Goal: Task Accomplishment & Management: Use online tool/utility

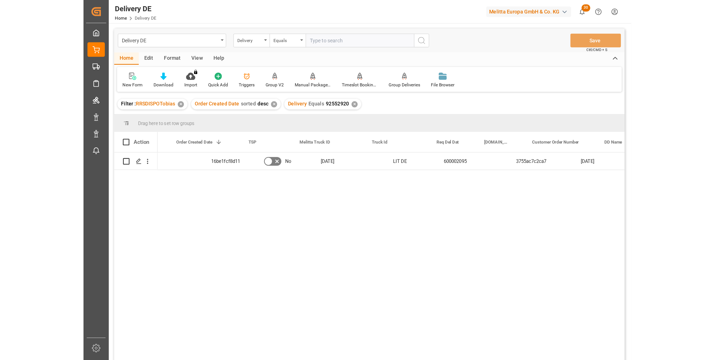
scroll to position [0, 112]
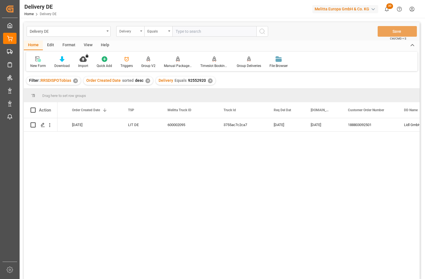
click at [125, 29] on div "Delivery" at bounding box center [128, 30] width 19 height 6
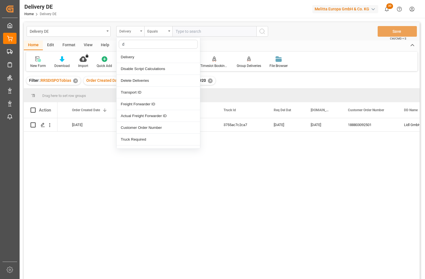
type input "dd"
click at [134, 114] on div "DD City" at bounding box center [158, 116] width 83 height 12
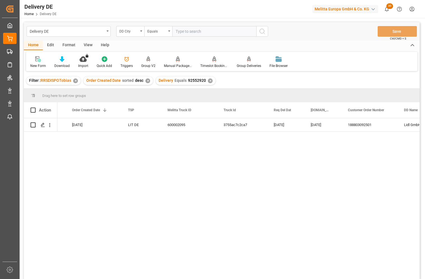
click at [182, 31] on input "text" at bounding box center [214, 31] width 84 height 11
type input "helmstedt"
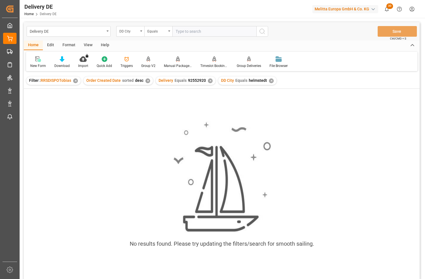
click at [208, 80] on div "✕" at bounding box center [210, 80] width 5 height 5
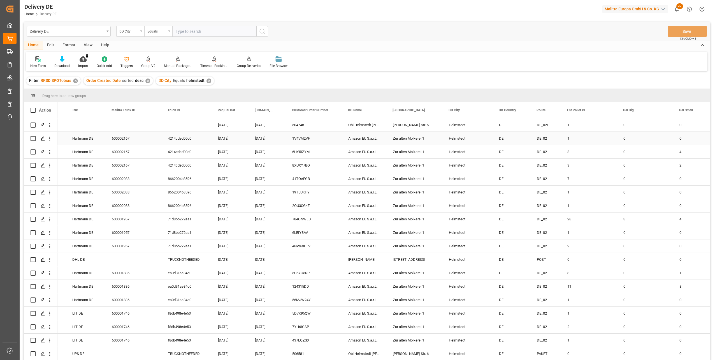
scroll to position [0, 168]
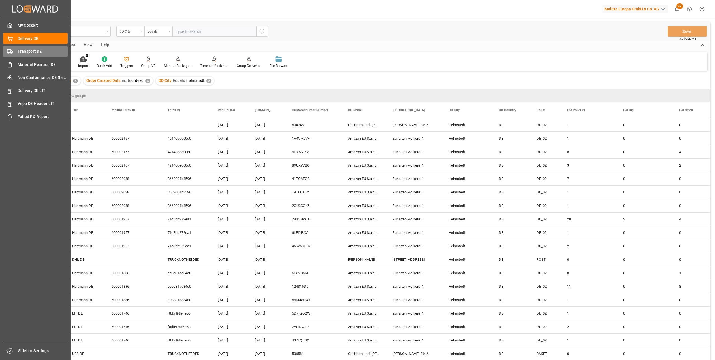
click at [15, 51] on div "Transport DE Transport DE" at bounding box center [35, 51] width 64 height 11
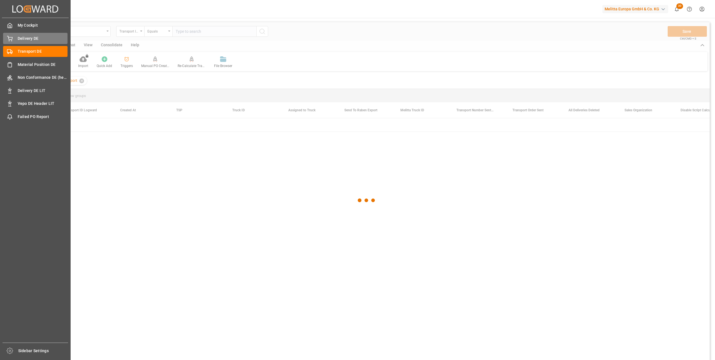
click at [32, 43] on div "Delivery DE Delivery DE" at bounding box center [35, 38] width 64 height 11
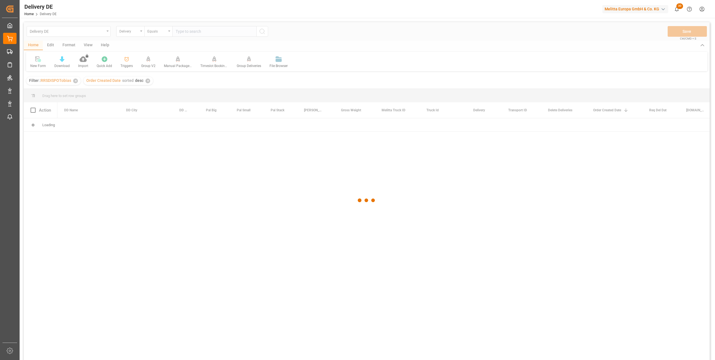
drag, startPoint x: 120, startPoint y: 158, endPoint x: 127, endPoint y: 142, distance: 17.3
click at [120, 158] on div at bounding box center [367, 200] width 686 height 356
click at [194, 34] on div at bounding box center [367, 200] width 686 height 356
click at [192, 27] on div at bounding box center [367, 200] width 686 height 356
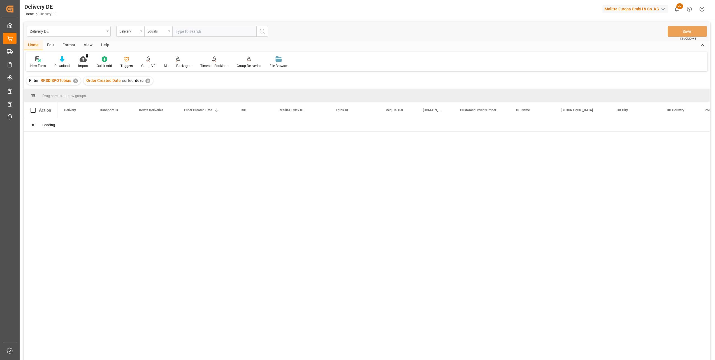
click at [194, 29] on input "text" at bounding box center [214, 31] width 84 height 11
paste input "92552410"
type input "92552410"
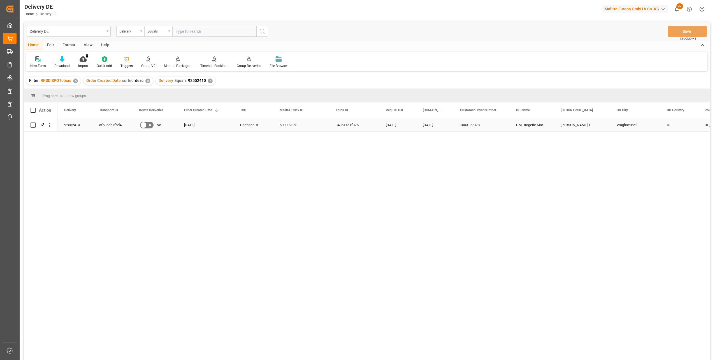
click at [104, 125] on div "af636bb7fbd4" at bounding box center [112, 124] width 40 height 13
click at [126, 31] on div "Delivery" at bounding box center [128, 30] width 19 height 6
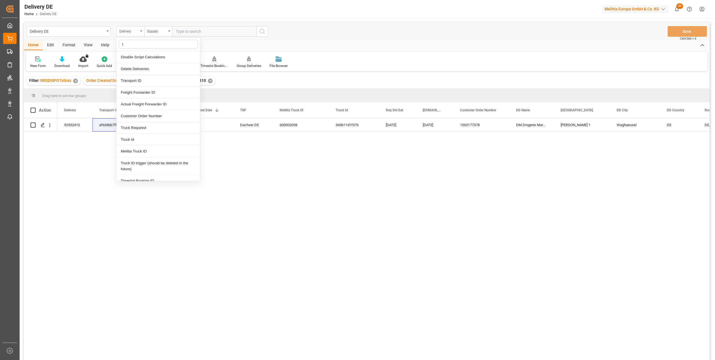
type input "tr"
click at [135, 58] on div "Transport ID" at bounding box center [158, 57] width 83 height 12
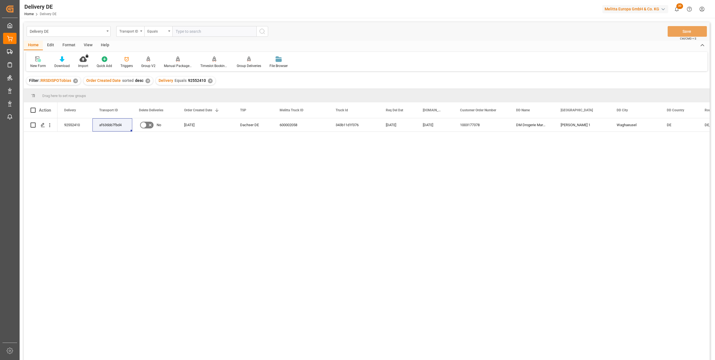
click at [187, 34] on input "text" at bounding box center [214, 31] width 84 height 11
paste input "af636bb7fbd4"
type input "af636bb7fbd4"
click at [263, 31] on icon "search button" at bounding box center [262, 31] width 7 height 7
click at [208, 82] on div "✕" at bounding box center [210, 80] width 5 height 5
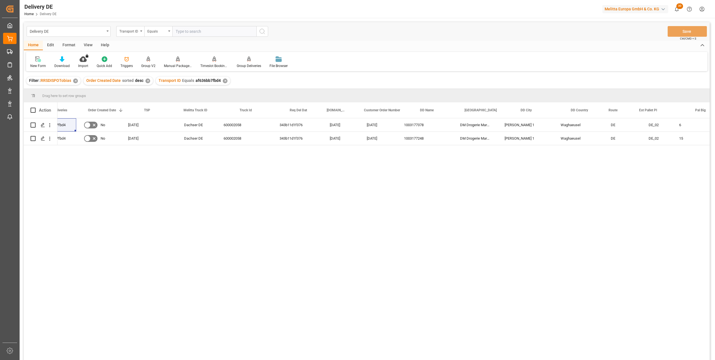
scroll to position [0, 168]
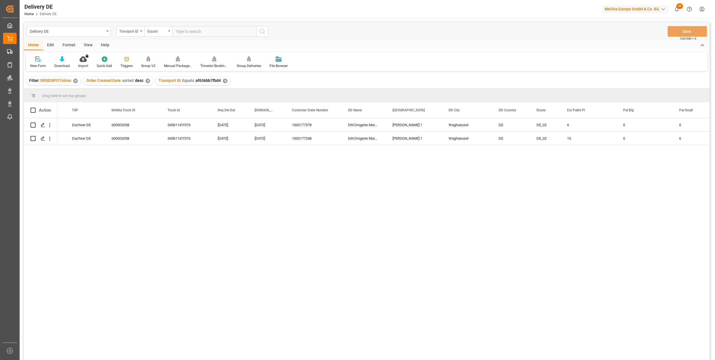
click at [425, 239] on div "af636bb7fbd4 No 26.08.2025 Dachser DE 600002058 343b11d1f376 02.09.2025 29.08.2…" at bounding box center [383, 240] width 652 height 245
click at [200, 222] on div "af636bb7fbd4 No 26.08.2025 Dachser DE 600002058 343b11d1f376 02.09.2025 29.08.2…" at bounding box center [383, 240] width 652 height 245
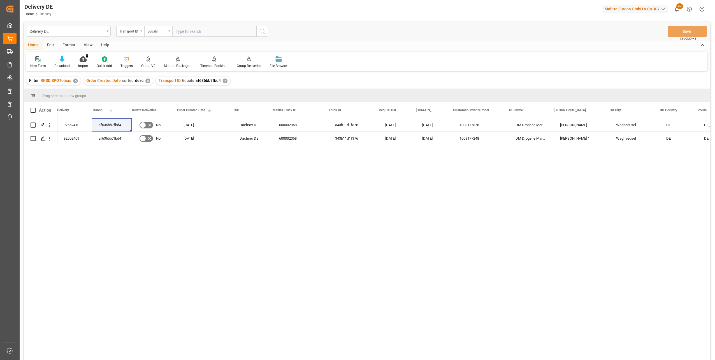
scroll to position [0, 0]
click at [425, 196] on div "af636bb7fbd4 No 26.08.2025 Dachser DE 600002058 343b11d1f376 02.09.2025 29.08.2…" at bounding box center [383, 240] width 652 height 245
click at [50, 125] on icon "open menu" at bounding box center [49, 125] width 1 height 4
click at [76, 136] on span "Open in new tab" at bounding box center [86, 137] width 51 height 6
click at [51, 139] on icon "open menu" at bounding box center [50, 139] width 6 height 6
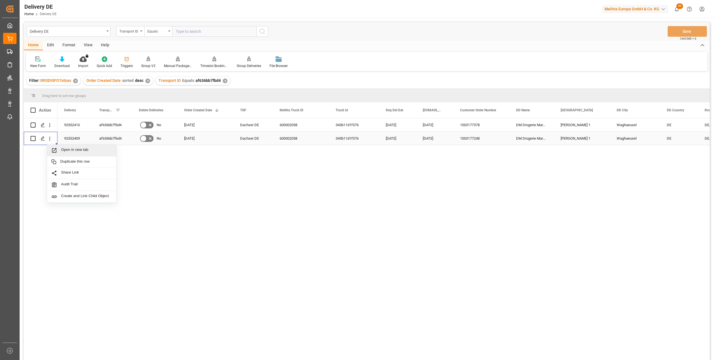
click at [78, 152] on span "Open in new tab" at bounding box center [86, 150] width 51 height 6
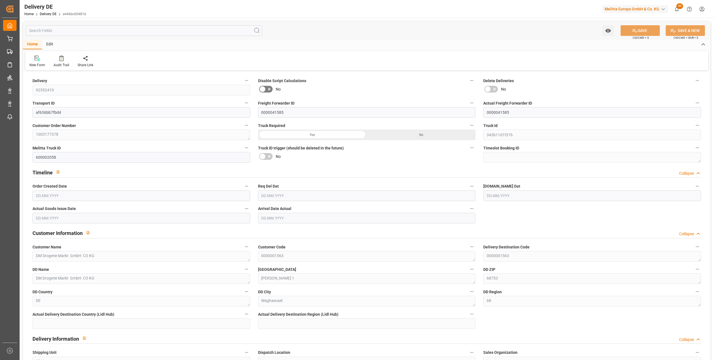
type input "11"
type input "6"
type input "1337.6"
type input "1879"
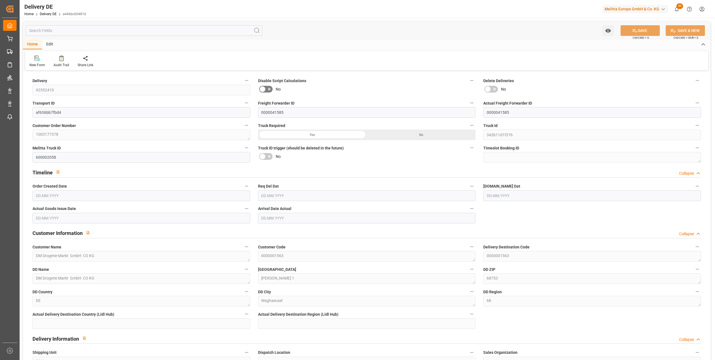
type input "9717.44"
type input "[DATE]"
type input "29.08.2025"
type input "01.09.2025"
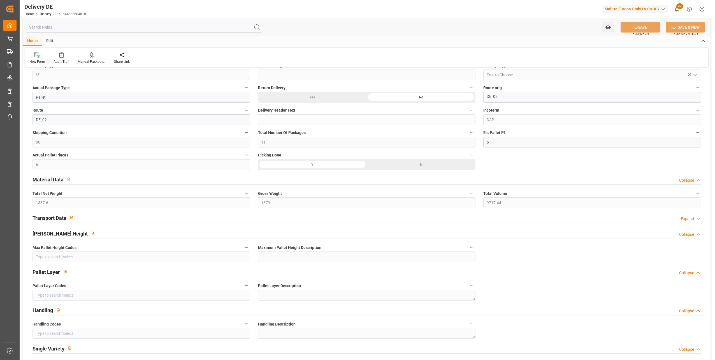
scroll to position [280, 0]
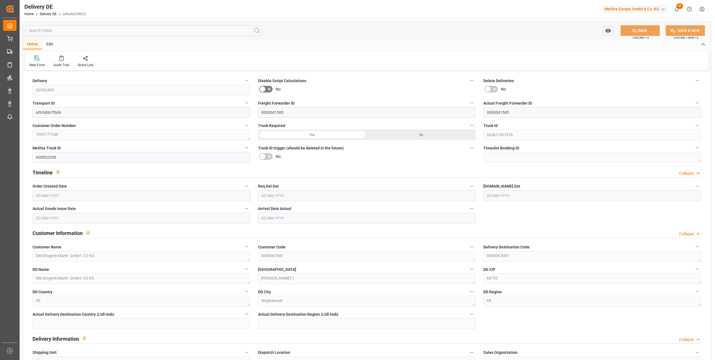
type input "30"
type input "15"
type input "3092.04"
type input "4872"
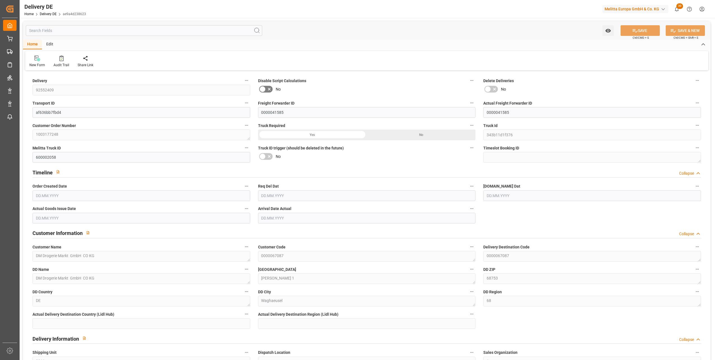
type input "24767.818"
type input "[DATE]"
type input "29.08.2025"
type input "01.09.2025"
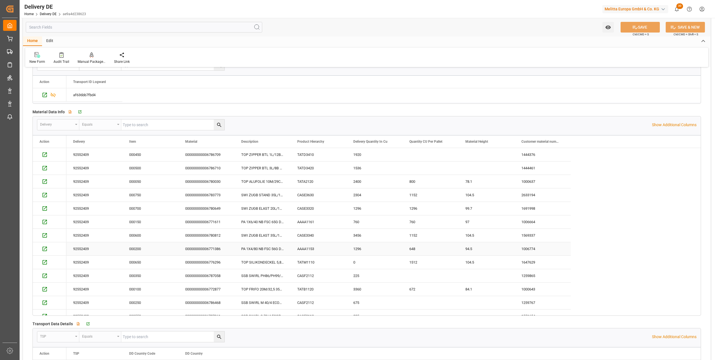
scroll to position [34, 0]
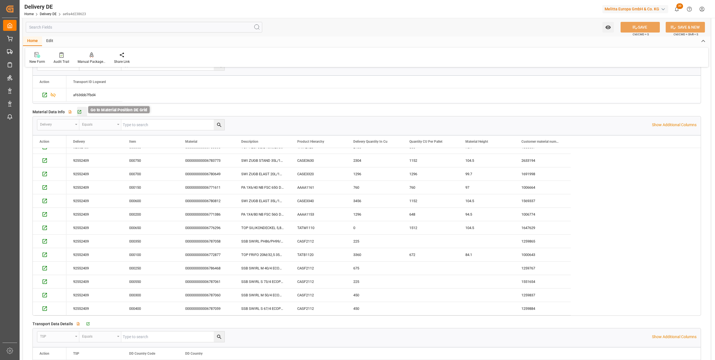
click at [80, 111] on icon "button" at bounding box center [80, 112] width 4 height 4
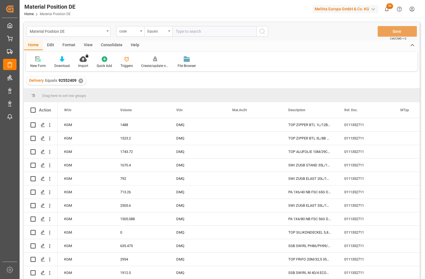
click at [201, 32] on input "text" at bounding box center [214, 31] width 84 height 11
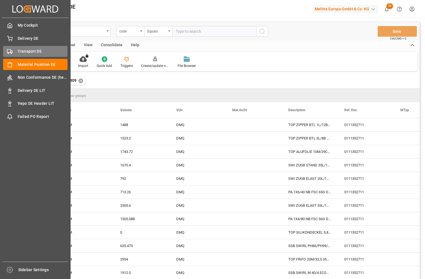
click at [12, 50] on icon at bounding box center [10, 52] width 6 height 6
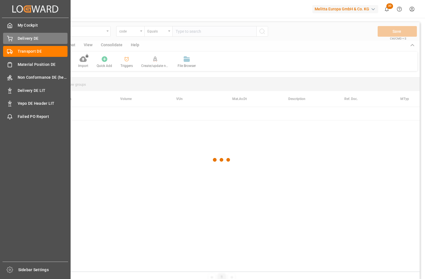
click at [13, 40] on div "Delivery DE Delivery DE" at bounding box center [35, 38] width 64 height 11
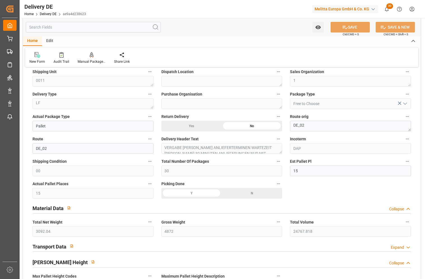
scroll to position [280, 0]
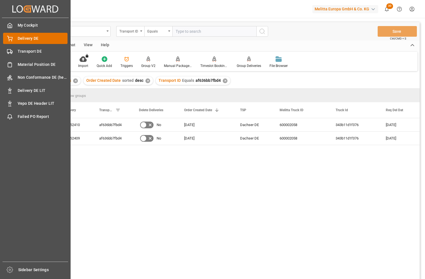
drag, startPoint x: 36, startPoint y: 48, endPoint x: 36, endPoint y: 38, distance: 10.1
click at [36, 48] on span "Transport DE" at bounding box center [43, 51] width 50 height 6
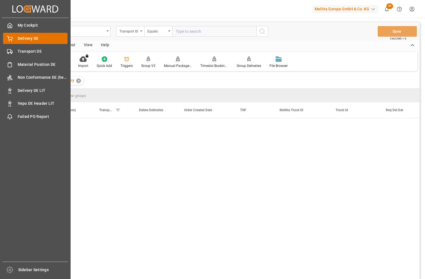
click at [36, 38] on span "Delivery DE" at bounding box center [43, 39] width 50 height 6
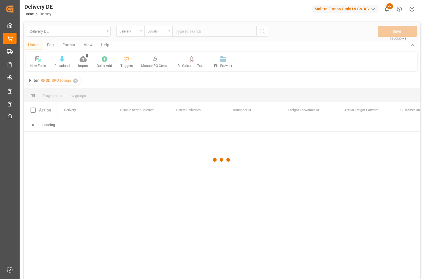
click at [185, 32] on div at bounding box center [222, 160] width 396 height 276
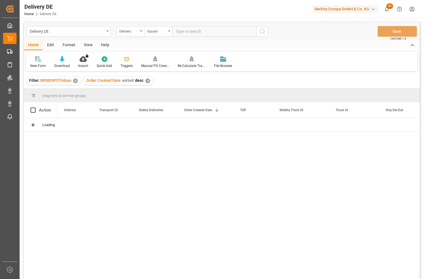
click at [197, 32] on input "text" at bounding box center [214, 31] width 84 height 11
paste input "92553894"
type input "92553894"
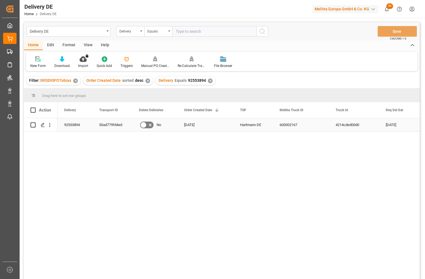
click at [111, 126] on div "50ad779fd4ed" at bounding box center [112, 124] width 40 height 13
click at [161, 194] on div "92553894 50ad779fd4ed No 01.09.2025 Hartmann DE 600002167 4214cded00d0 05.09.20…" at bounding box center [238, 200] width 362 height 164
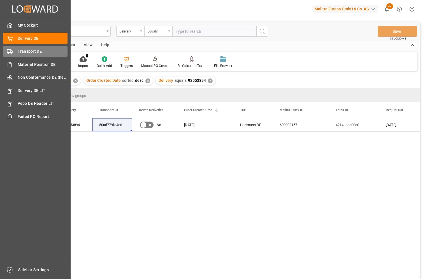
click at [20, 49] on span "Transport DE" at bounding box center [43, 51] width 50 height 6
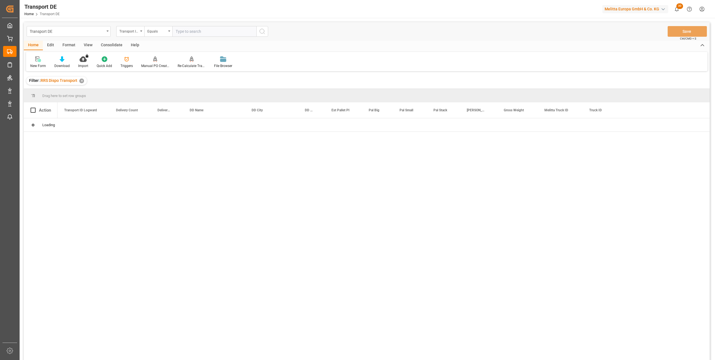
click at [196, 32] on input "text" at bounding box center [214, 31] width 84 height 11
paste input "50ad779fd4ed"
type input "50ad779fd4ed"
click at [52, 124] on icon "open menu" at bounding box center [50, 125] width 6 height 6
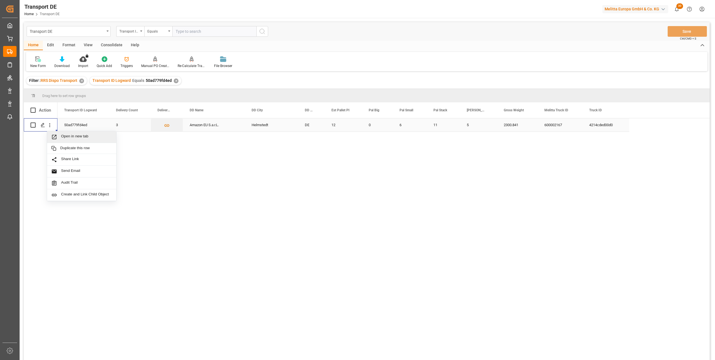
click at [76, 133] on div "Open in new tab" at bounding box center [81, 137] width 69 height 12
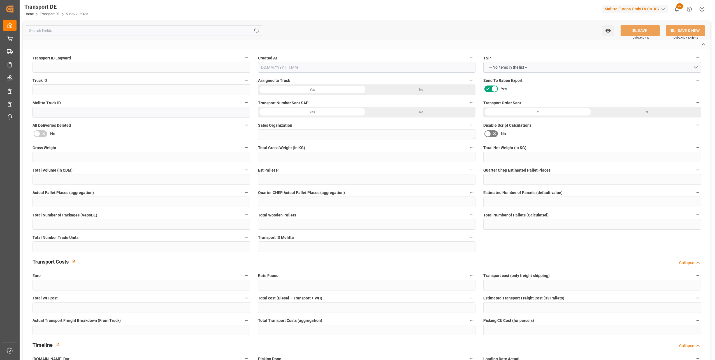
type input "50ad779fd4ed"
type input "4214cded00d0"
type input "600002167"
type textarea "1"
type input "Yes"
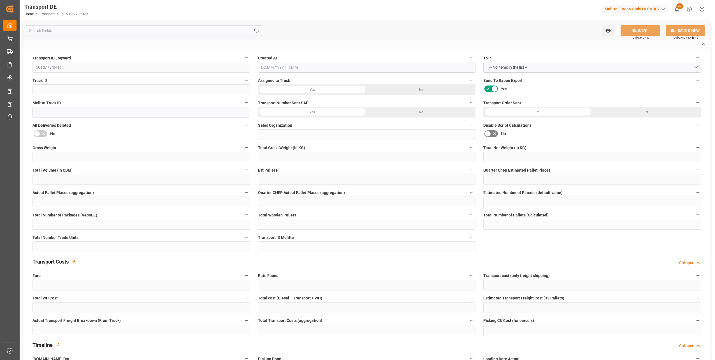
type input "570.086"
type textarea "0000001354"
type textarea "Amazon EU S.a.r.L."
type input "Zur alten Molkerei 1"
type input "38350"
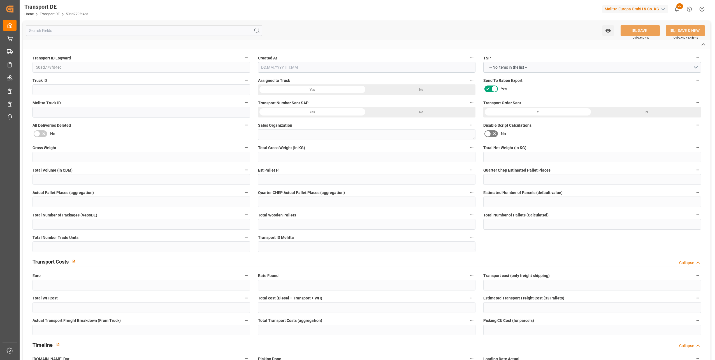
type textarea "Helmstedt"
type input "DE"
type input "DE-32423"
type input "Rhenus Retail Services GmbH"
type input "[PERSON_NAME][STREET_ADDRESS]"
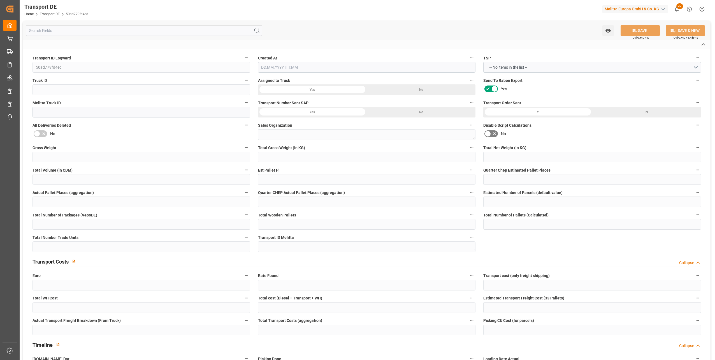
type input "32423"
type input "Minden"
type input "DE"
type input "Melitta Europa GmbH & Co. KG"
type input "[STREET_ADDRESS]"
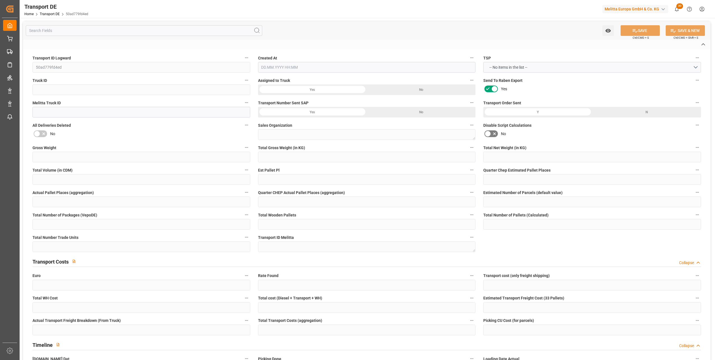
type input "32427"
type input "Minden"
type input "DE"
type textarea "99e0ff71bbb2"
type input "Road"
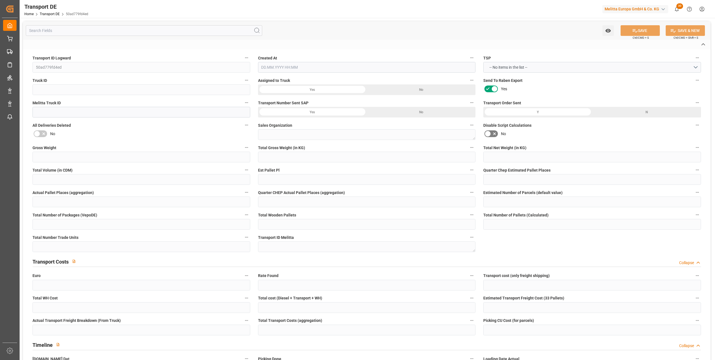
type input "DE"
type input "32423"
type input "DE"
type input "38350"
type input "Small Shipment"
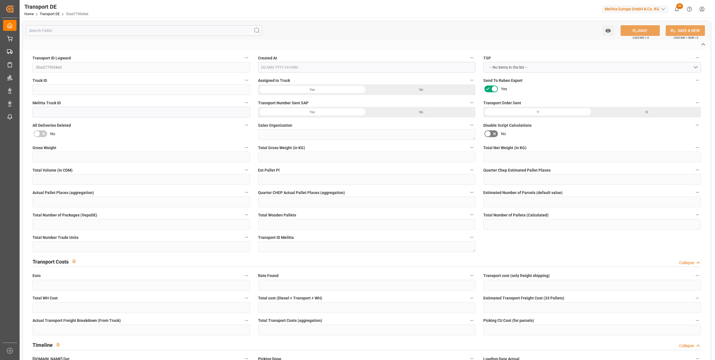
type input "3.5-7.5 t"
type input "EURO 6"
type input "Diesel"
type input "DE_02"
type input "DAP"
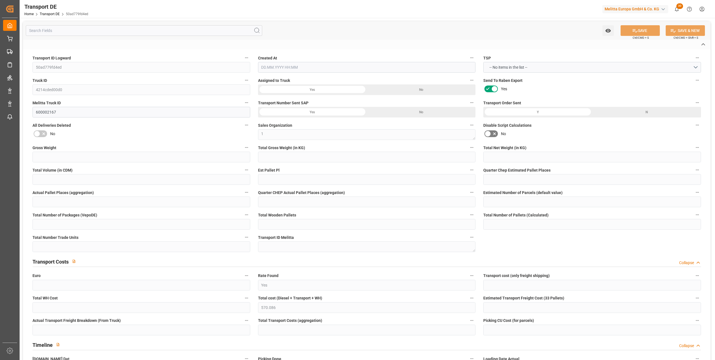
type input "DE 126011900"
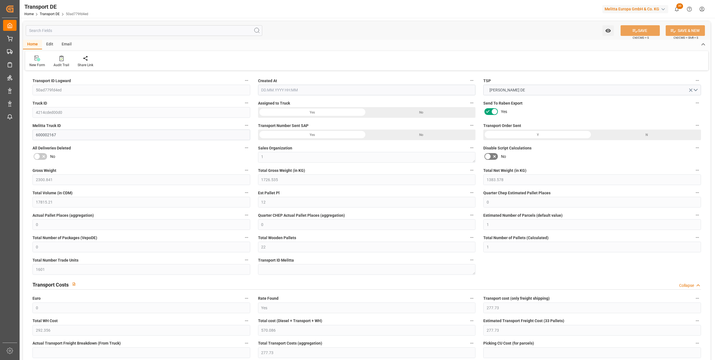
type input "2300.841"
type input "1726.535"
type input "1383.578"
type input "17815.21"
type input "12"
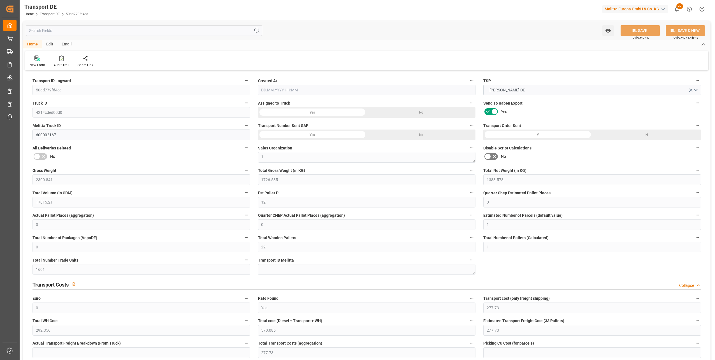
type input "0"
type input "1"
type input "0"
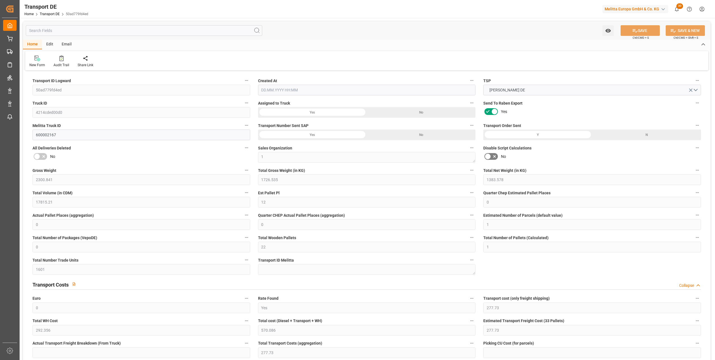
type input "22"
type input "1"
type input "1601"
type input "0"
type input "277.73"
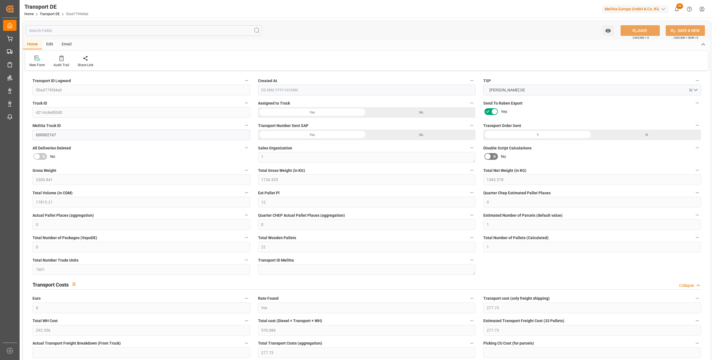
type input "292.356"
type input "277.73"
type input "38"
type input "0"
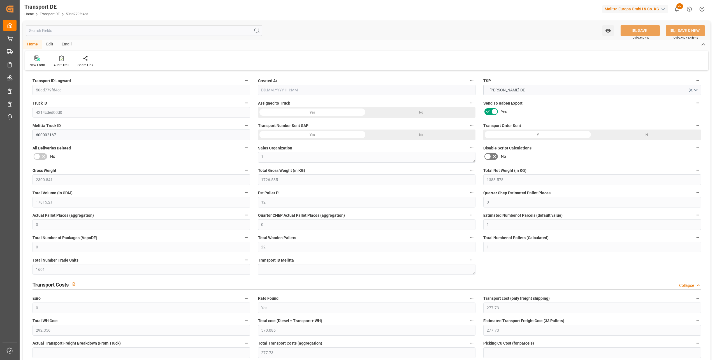
type input "0"
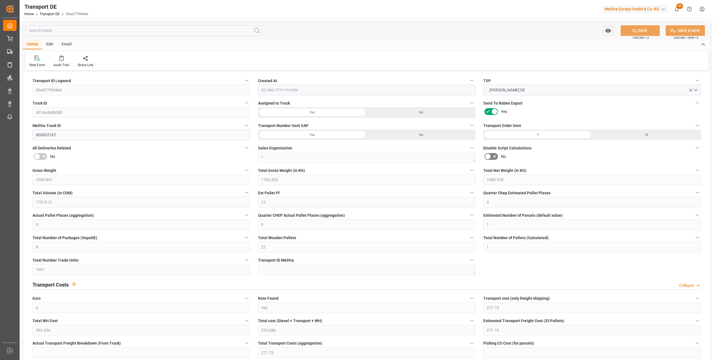
type input "0"
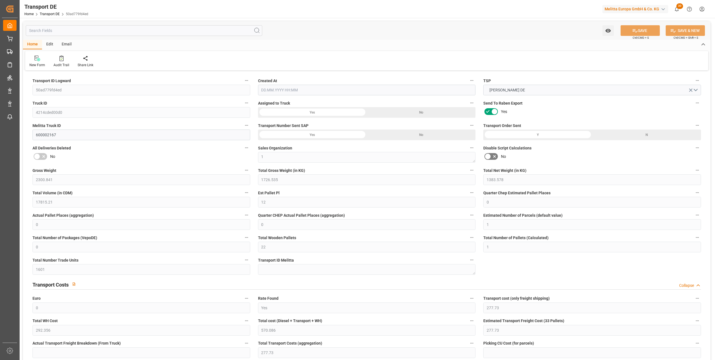
type input "0"
type input "1726.535"
type input "4710.8598"
type input "21"
type input "35"
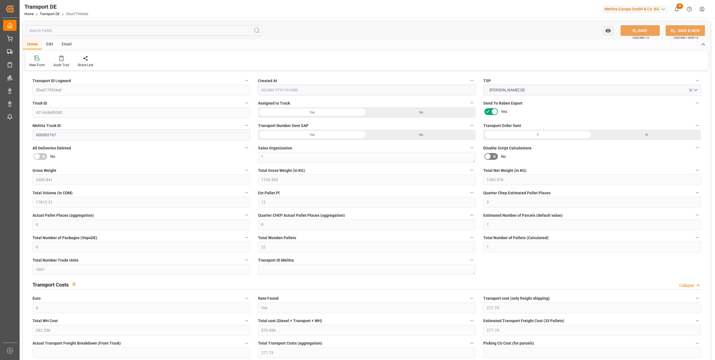
type input "0"
type input "6"
type input "11"
type input "0"
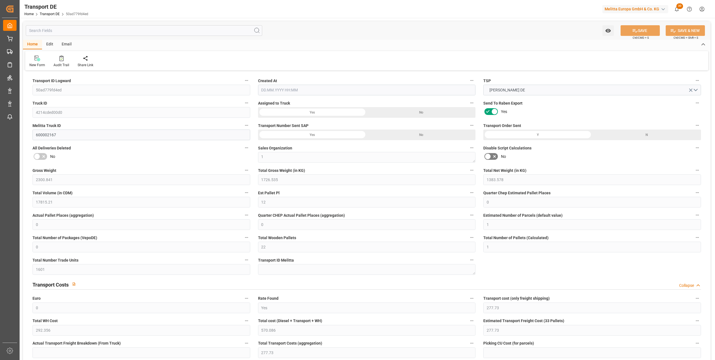
type input "0"
type input "3"
type input "5"
type input "0"
type input "1633"
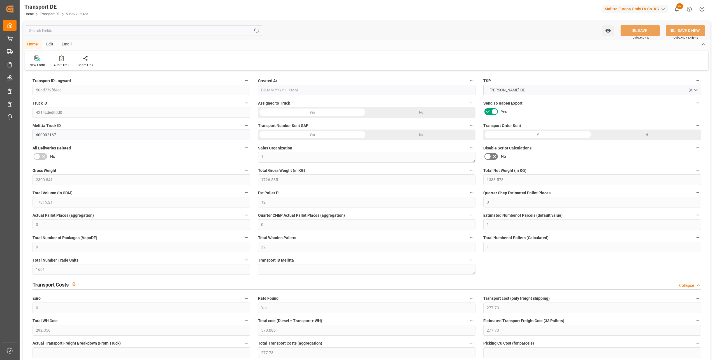
type input "570.086"
type input "277.73"
type input "[DATE] 09:24"
type input "[DATE]"
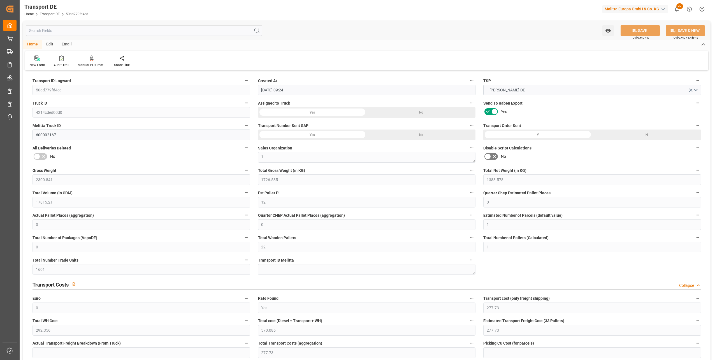
click at [490, 157] on icon at bounding box center [487, 156] width 7 height 7
click at [0, 0] on input "checkbox" at bounding box center [0, 0] width 0 height 0
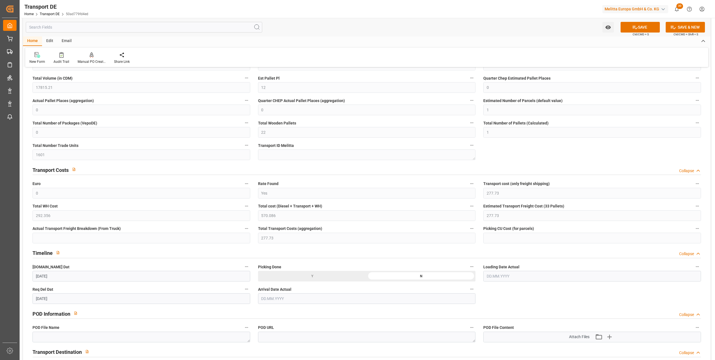
scroll to position [112, 0]
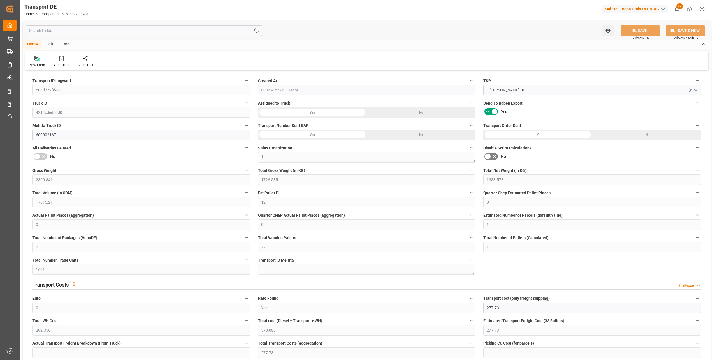
type input "2300.841"
type input "1726.535"
type input "1383.578"
type input "17815.21"
type input "12"
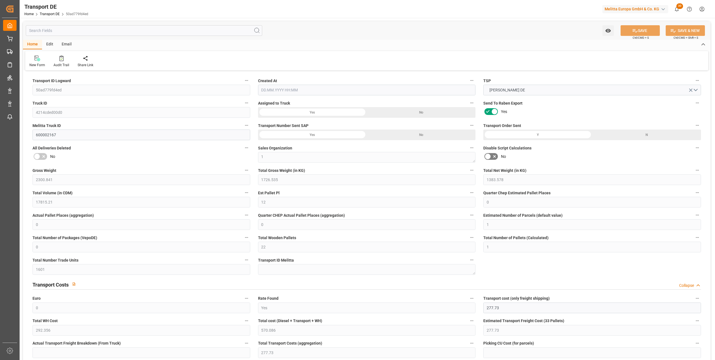
type input "0"
type input "1"
type input "0"
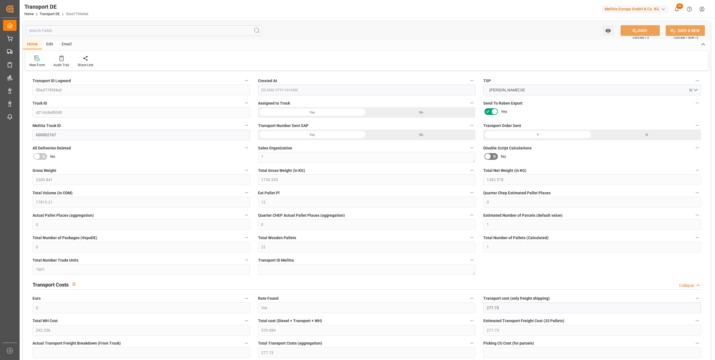
type input "22"
type input "1"
type input "1601"
type input "0"
type input "277.73"
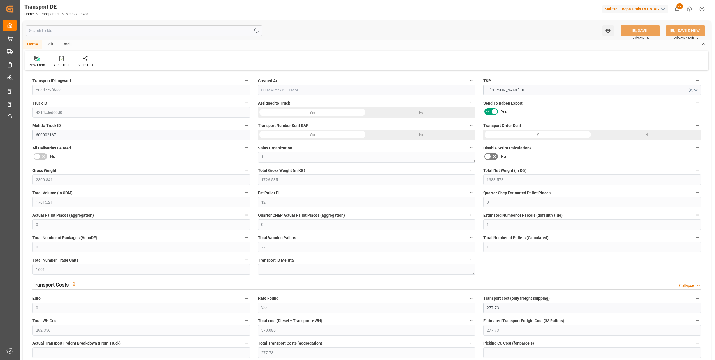
type input "292.356"
type input "277.73"
type input "38"
type input "0"
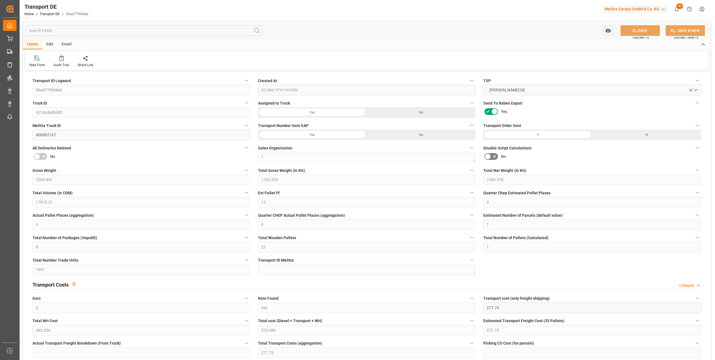
type input "0"
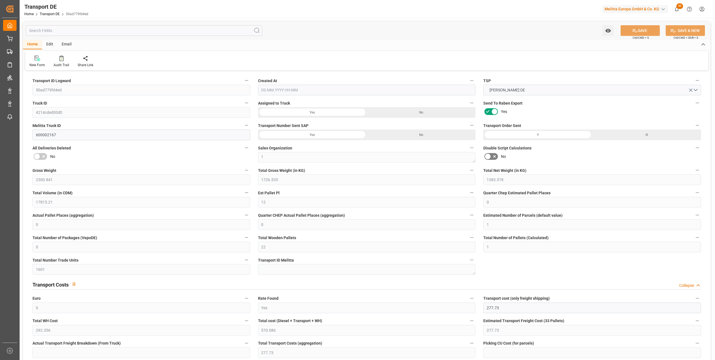
type input "0"
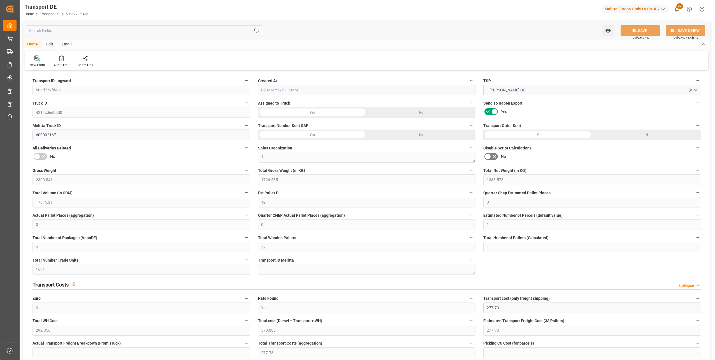
type input "0"
type input "1726.535"
type input "4710.8598"
type input "21"
type input "35"
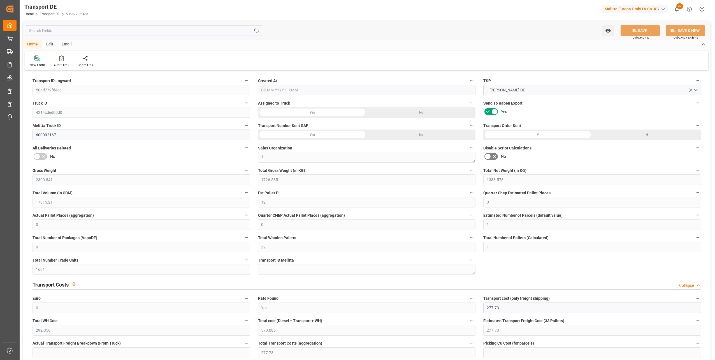
type input "0"
type input "6"
type input "11"
type input "0"
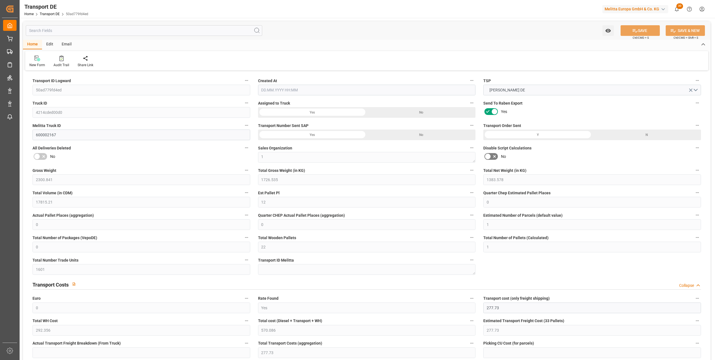
type input "0"
type input "3"
type input "5"
type input "0"
type input "1633"
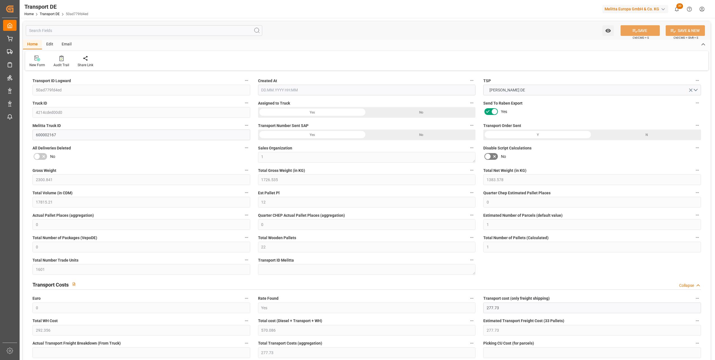
type input "570.086"
type input "277.73"
type input "[DATE] 09:24"
type input "[DATE]"
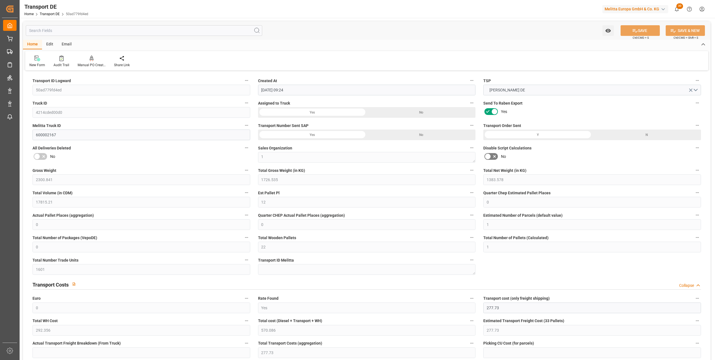
click at [494, 158] on icon at bounding box center [494, 156] width 7 height 7
click at [0, 0] on input "checkbox" at bounding box center [0, 0] width 0 height 0
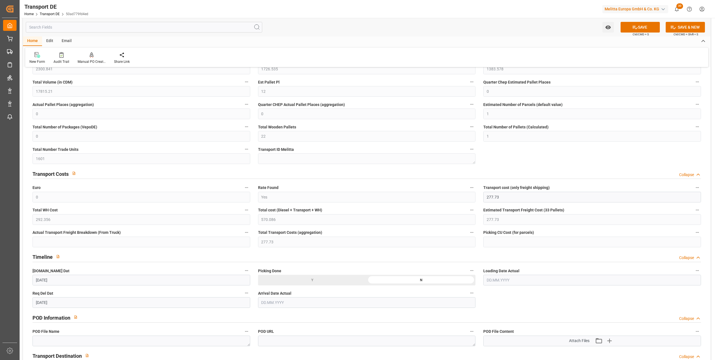
scroll to position [112, 0]
click at [503, 193] on input "277.73" at bounding box center [592, 195] width 218 height 11
drag, startPoint x: 502, startPoint y: 196, endPoint x: 480, endPoint y: 196, distance: 21.9
click at [480, 196] on div "Transport cost (only freight shipping) 277.73" at bounding box center [592, 191] width 226 height 22
click at [494, 196] on input "39367" at bounding box center [592, 195] width 218 height 11
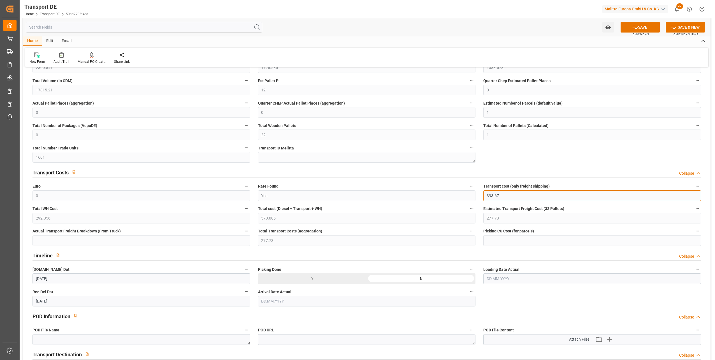
type input "393.67"
click at [640, 27] on button "SAVE" at bounding box center [640, 27] width 39 height 11
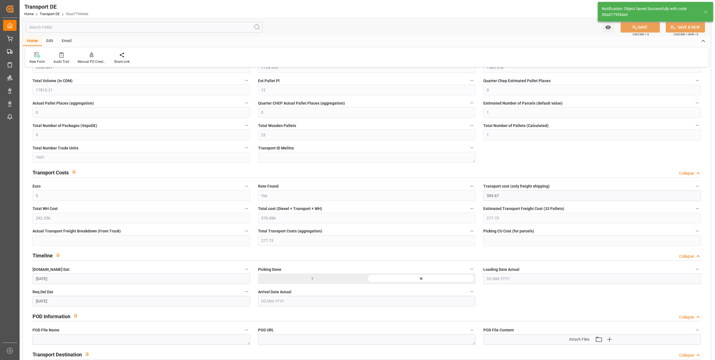
type input "686.0260000000001"
type input "393.67"
type input "686.026"
type input "393.67"
click at [503, 195] on input "393.67" at bounding box center [592, 195] width 218 height 11
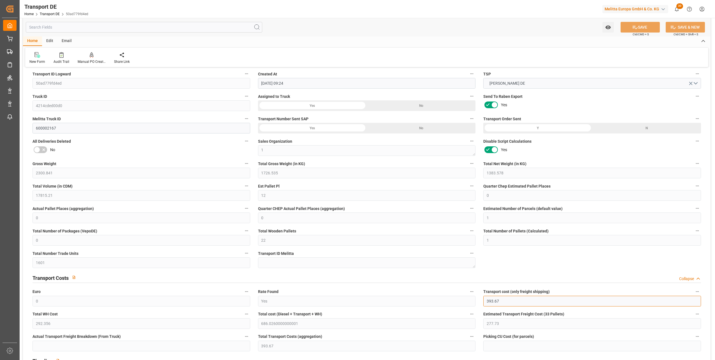
scroll to position [0, 0]
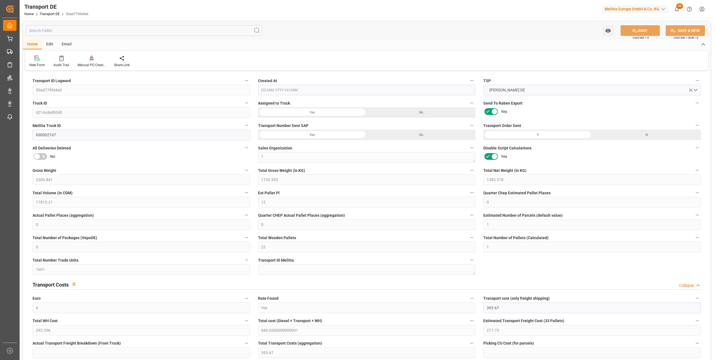
type input "2300.841"
type input "1726.535"
type input "1383.578"
type input "17815.21"
type input "12"
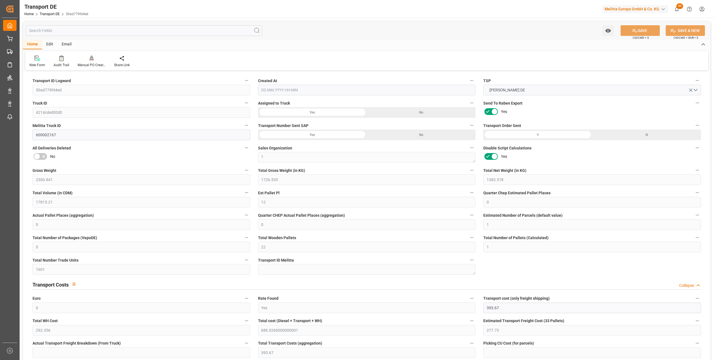
type input "0"
type input "1"
type input "0"
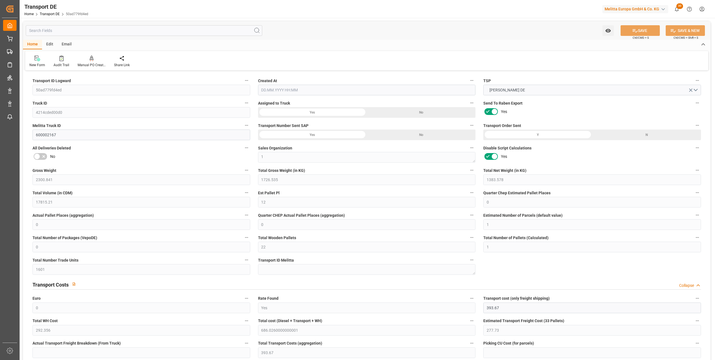
type input "22"
type input "1"
type input "1601"
type input "0"
type input "393.67"
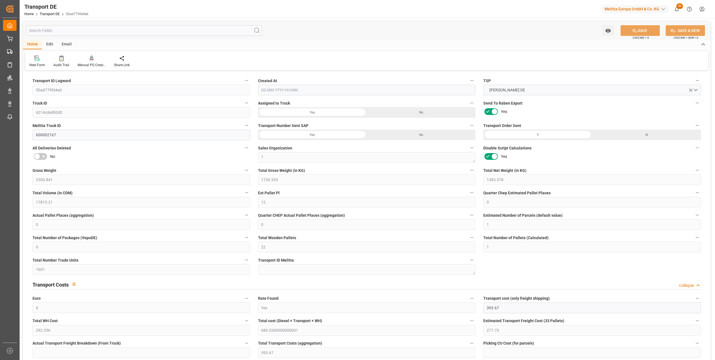
type input "292.356"
type input "277.73"
type input "393.67"
type input "38"
type input "0"
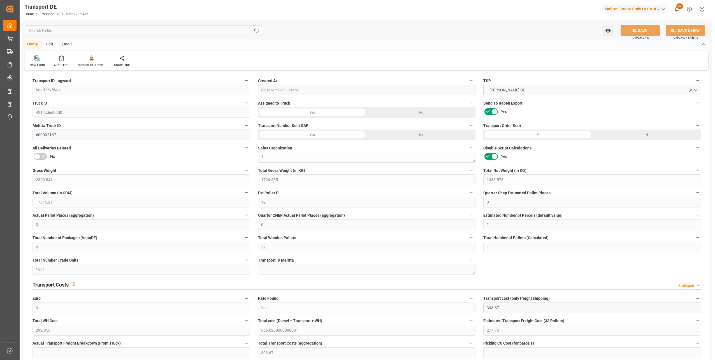
type input "0"
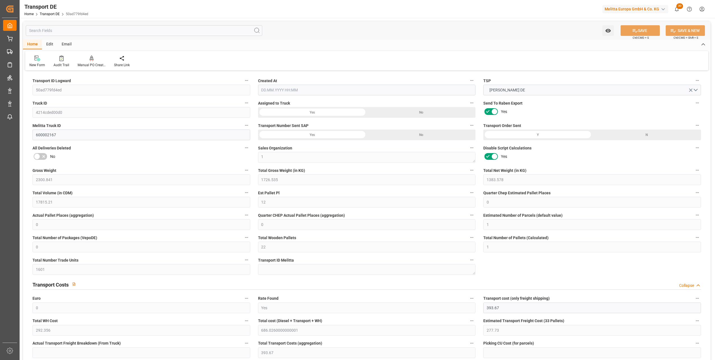
type input "0"
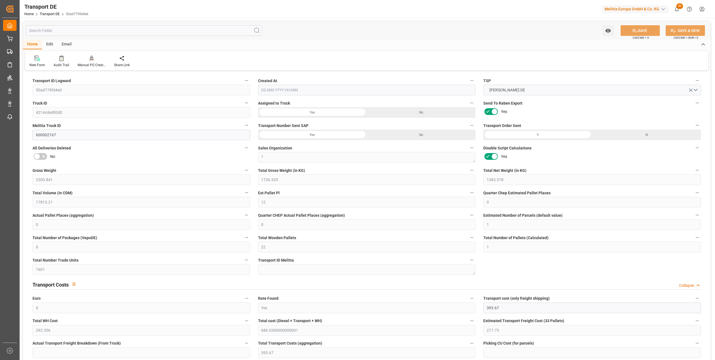
type input "0"
type input "1726.535"
type input "4710.8598"
type input "21"
type input "35"
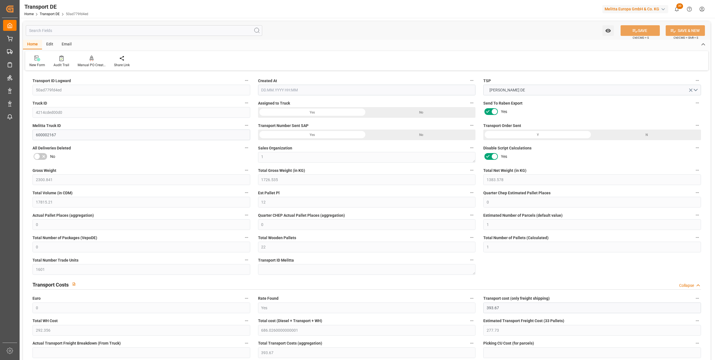
type input "0"
type input "6"
type input "11"
type input "0"
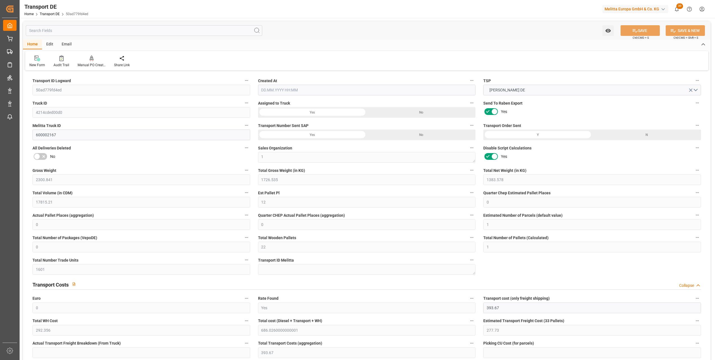
type input "0"
type input "3"
type input "5"
type input "0"
type input "1633"
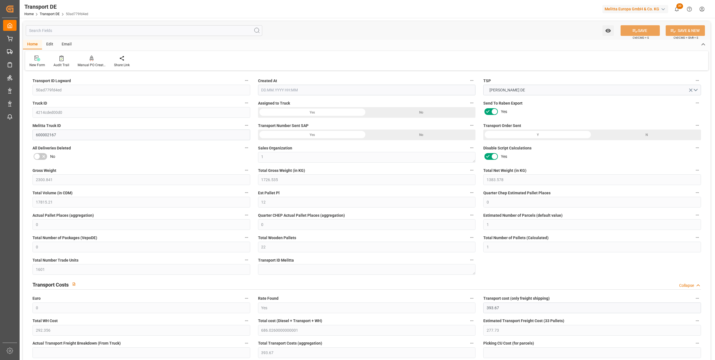
type input "686.026"
type input "393.67"
type input "[DATE] 09:24"
type input "[DATE]"
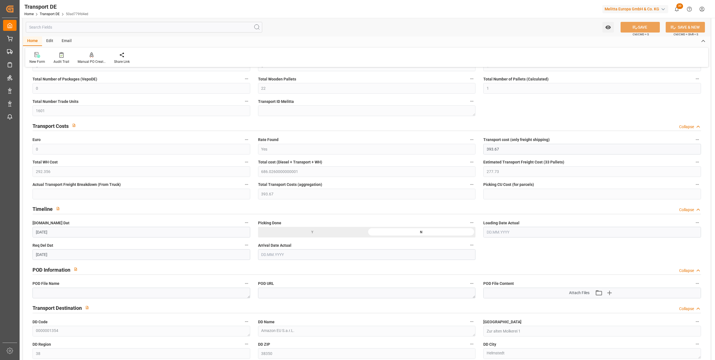
scroll to position [114, 0]
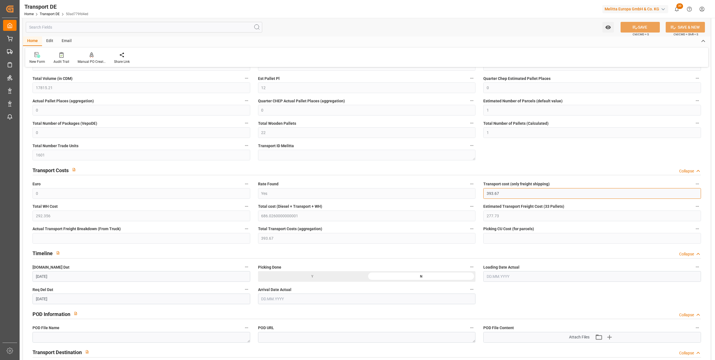
click at [503, 198] on input "393.67" at bounding box center [592, 193] width 218 height 11
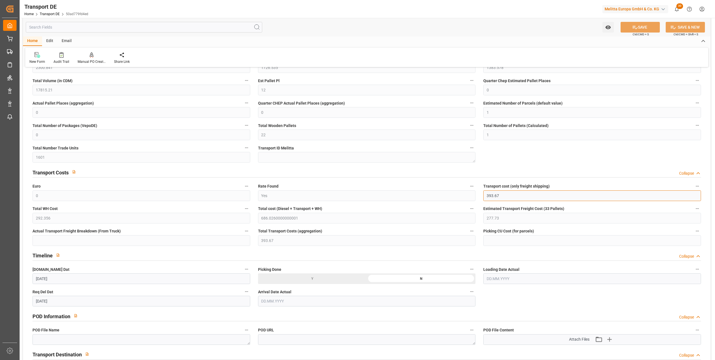
scroll to position [168, 0]
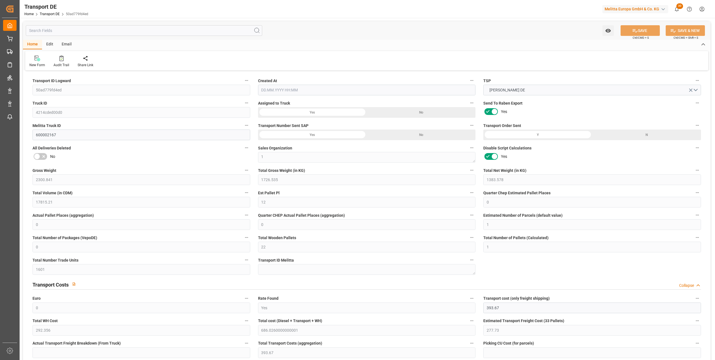
type input "2300.841"
type input "1726.535"
type input "1383.578"
type input "17815.21"
type input "12"
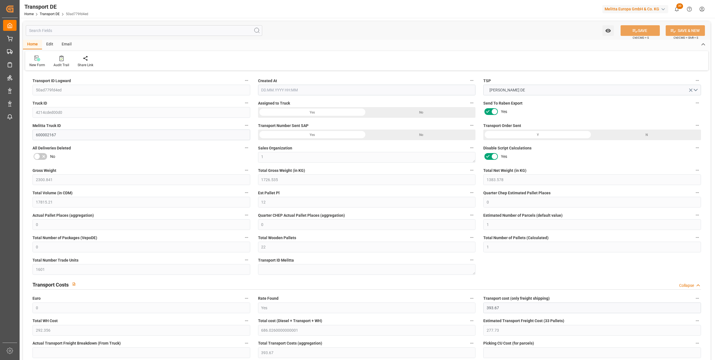
type input "0"
type input "1"
type input "0"
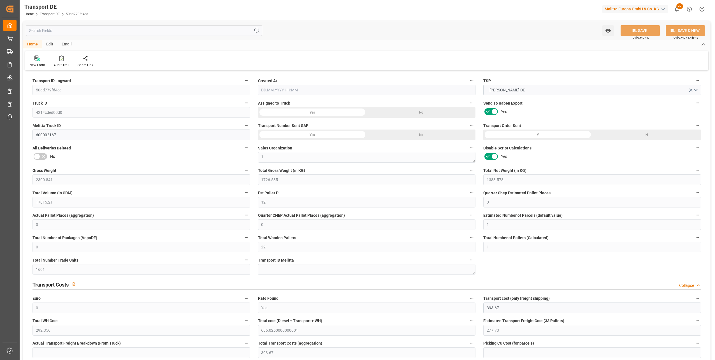
type input "22"
type input "1"
type input "1601"
type input "0"
type input "393.67"
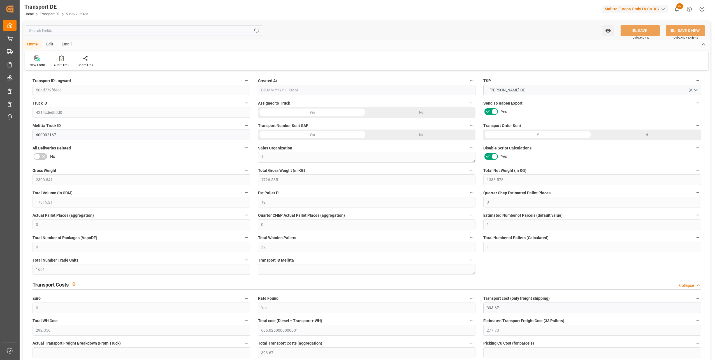
type input "292.356"
type input "277.73"
type input "393.67"
type input "38"
type input "0"
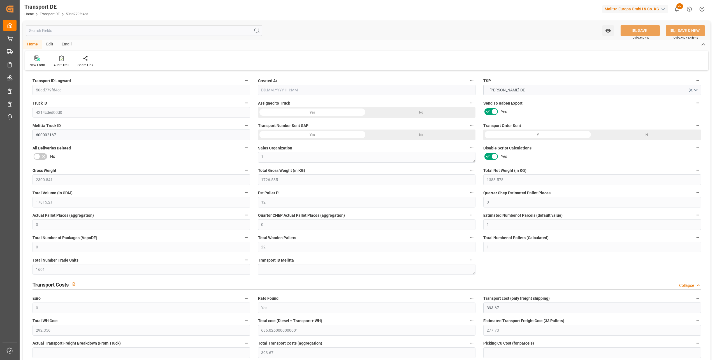
type input "0"
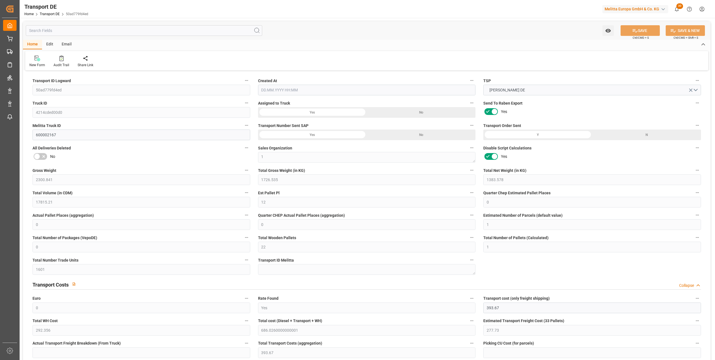
type input "0"
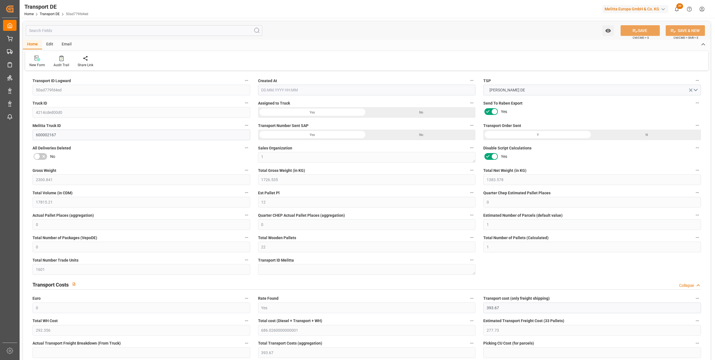
type input "0"
type input "1726.535"
type input "4710.8598"
type input "21"
type input "35"
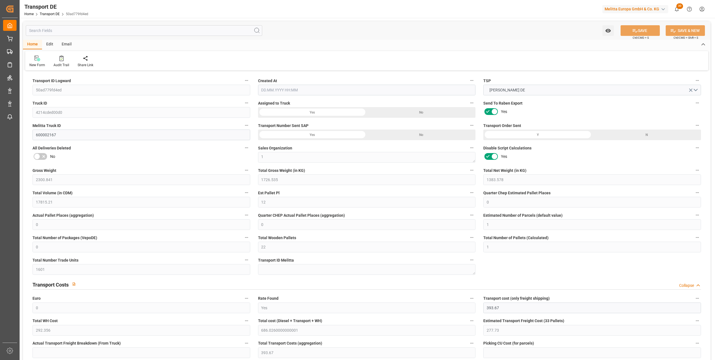
type input "0"
type input "6"
type input "11"
type input "0"
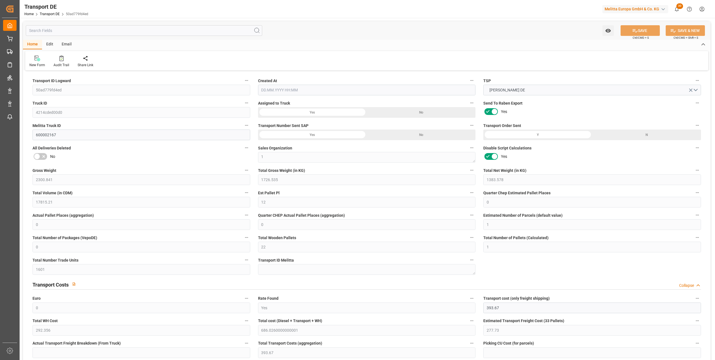
type input "0"
type input "3"
type input "5"
type input "0"
type input "1633"
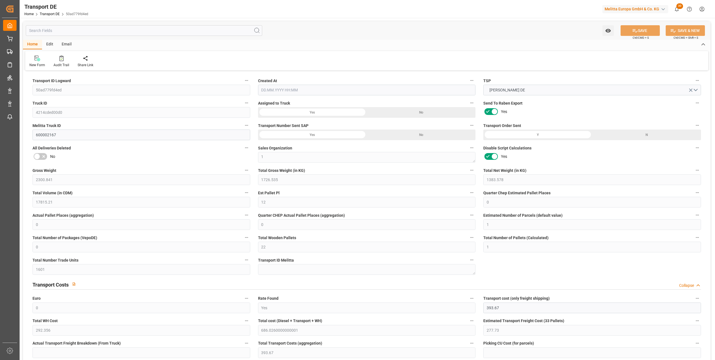
type input "686.026"
type input "393.67"
type input "[DATE] 09:24"
type input "[DATE]"
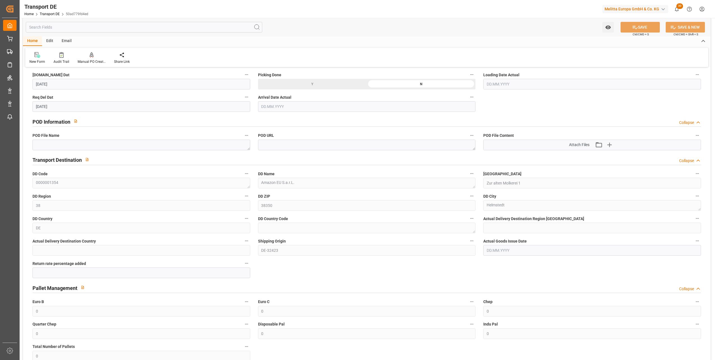
scroll to position [336, 0]
